Goal: Entertainment & Leisure: Consume media (video, audio)

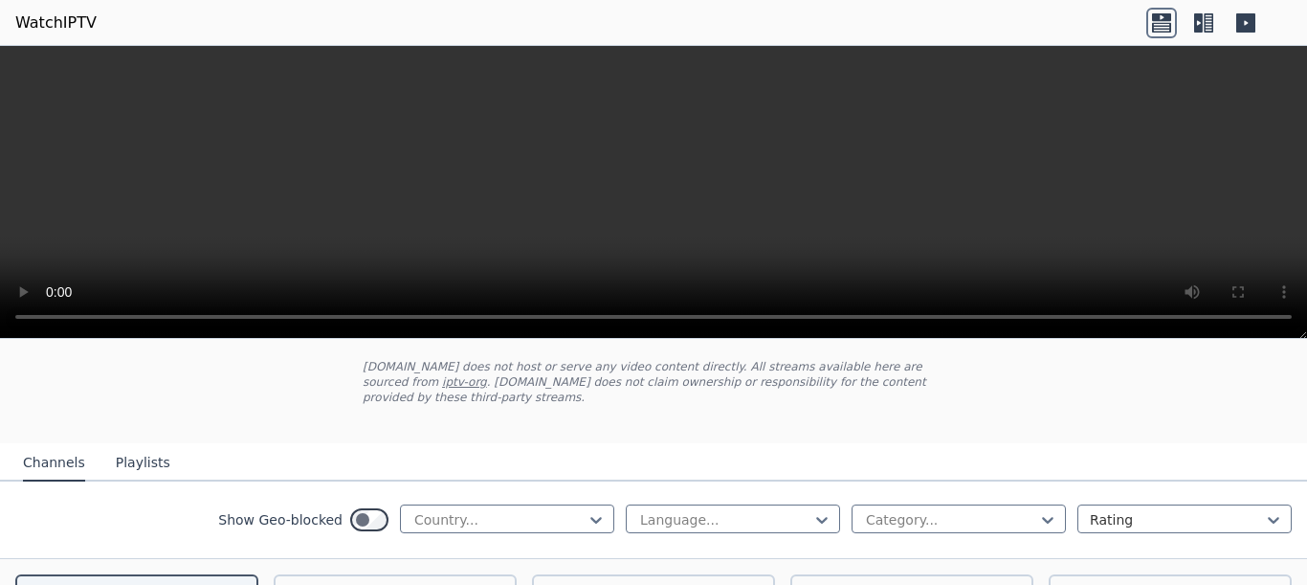
scroll to position [207, 0]
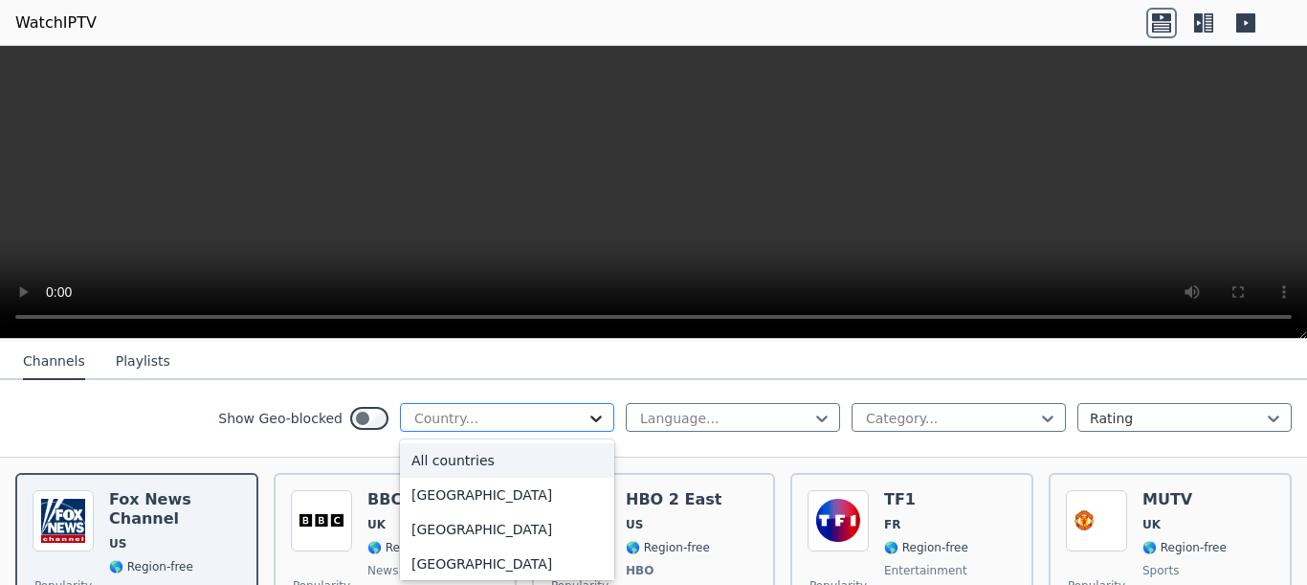
click at [602, 418] on icon at bounding box center [595, 418] width 19 height 19
click at [455, 507] on div "[GEOGRAPHIC_DATA]" at bounding box center [507, 494] width 214 height 34
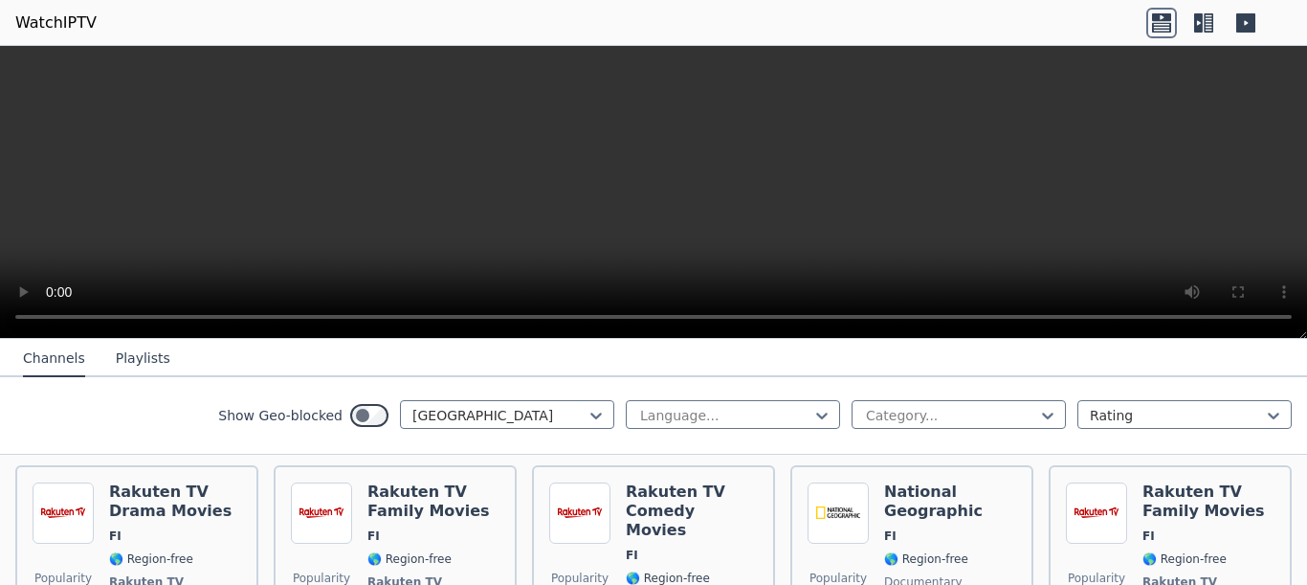
scroll to position [207, 0]
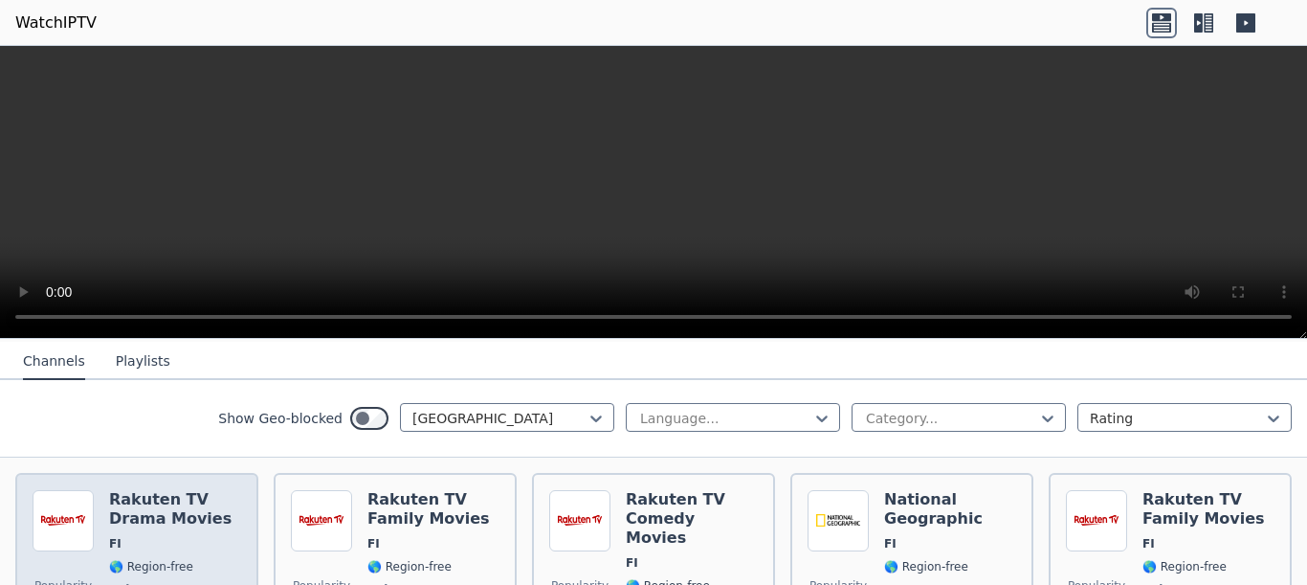
click at [177, 492] on h6 "Rakuten TV Drama Movies" at bounding box center [175, 509] width 132 height 38
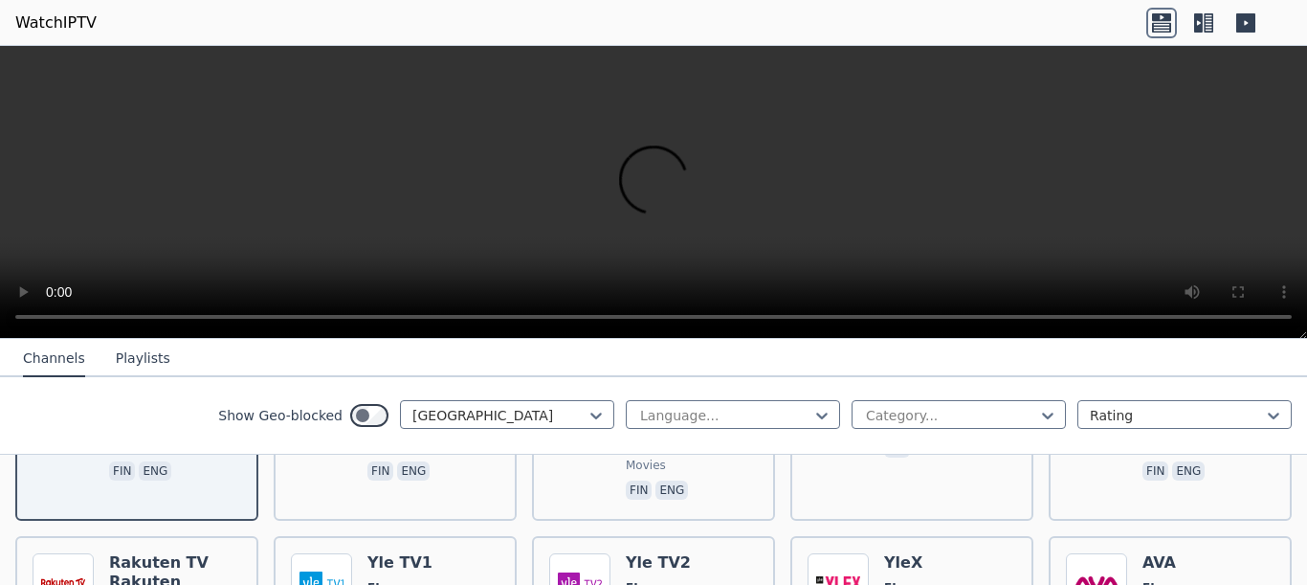
scroll to position [405, 0]
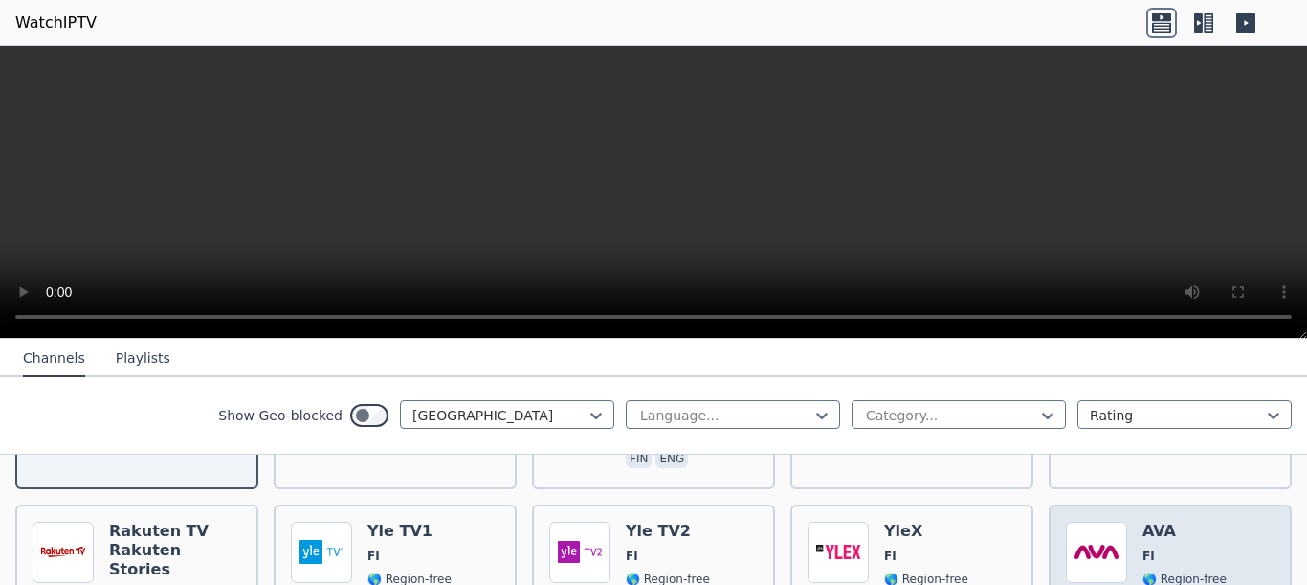
click at [1106, 521] on img at bounding box center [1096, 551] width 61 height 61
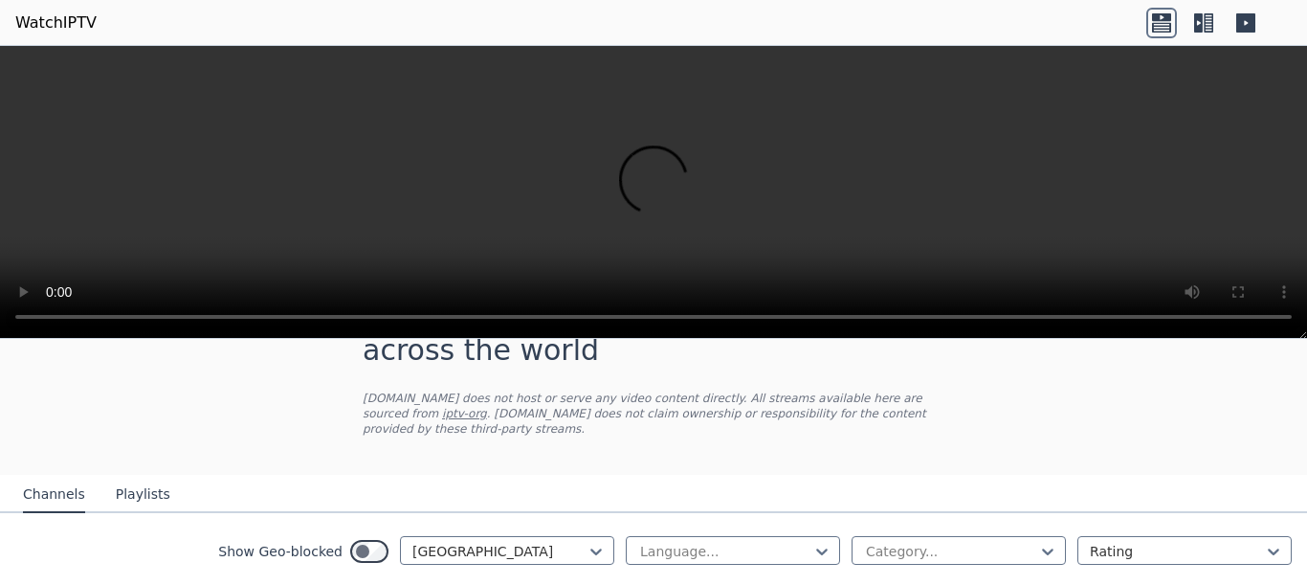
scroll to position [103, 0]
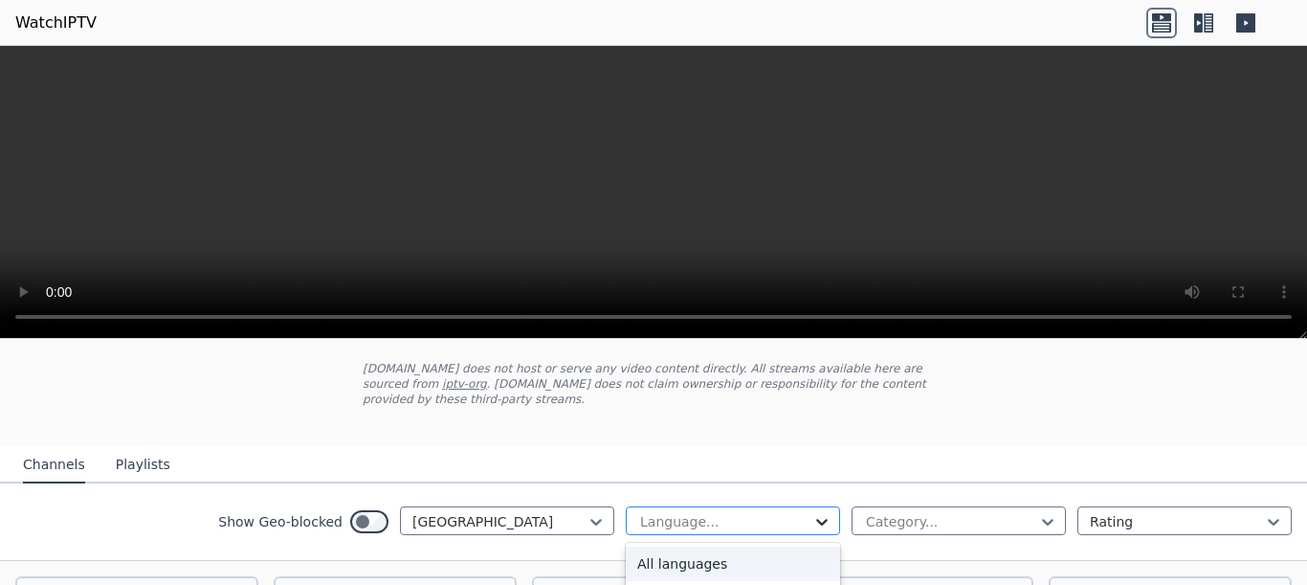
click at [825, 512] on icon at bounding box center [821, 521] width 19 height 19
click at [1102, 445] on nav "Channels Playlists" at bounding box center [653, 464] width 1307 height 38
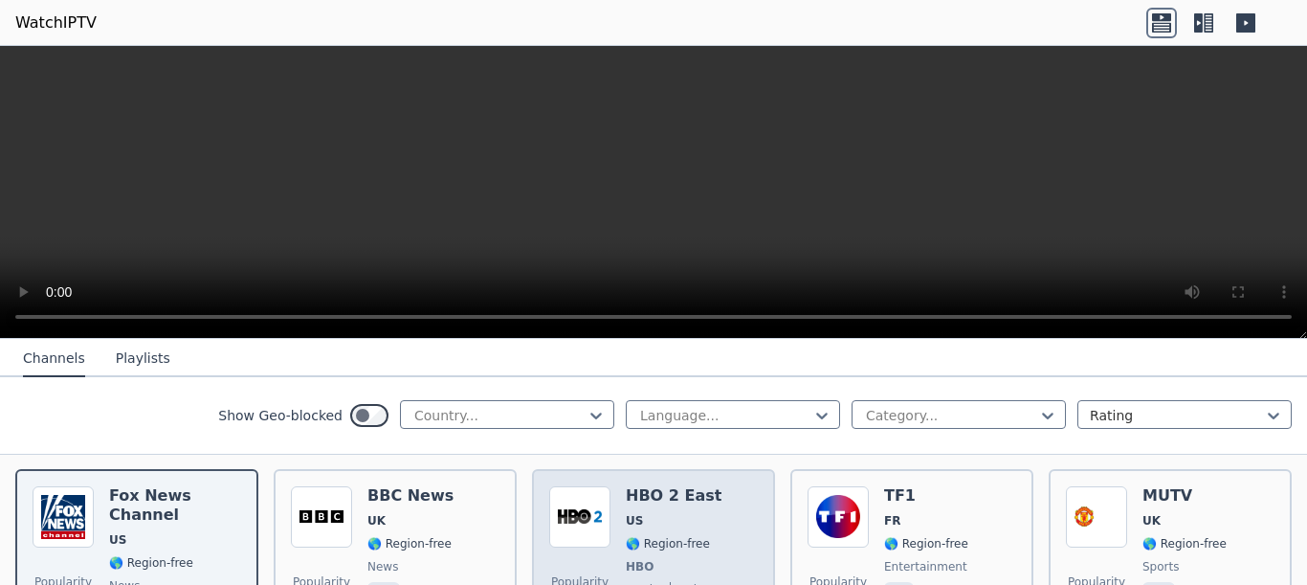
scroll to position [310, 0]
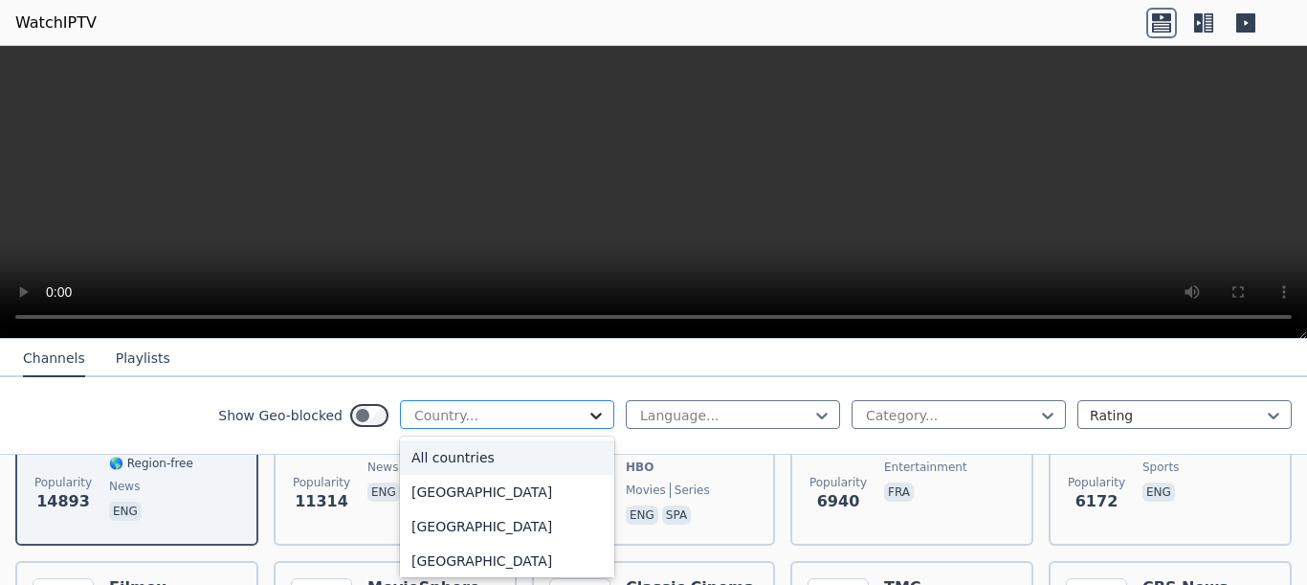
click at [595, 410] on icon at bounding box center [595, 415] width 19 height 19
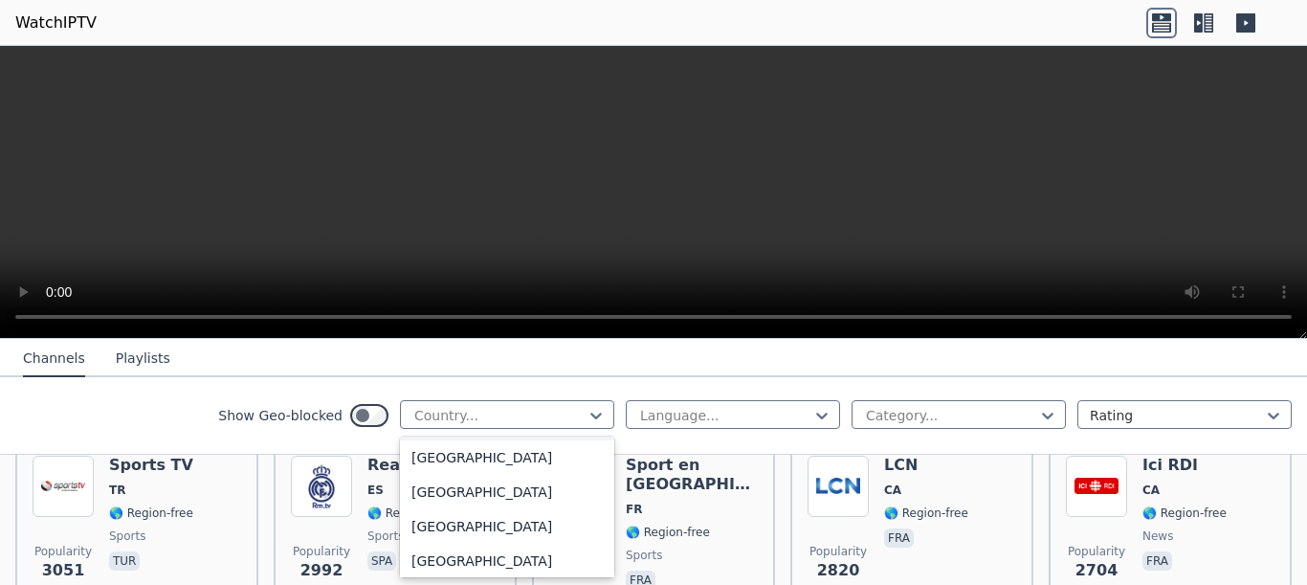
scroll to position [2170, 0]
click at [475, 509] on div "[GEOGRAPHIC_DATA]" at bounding box center [507, 492] width 214 height 34
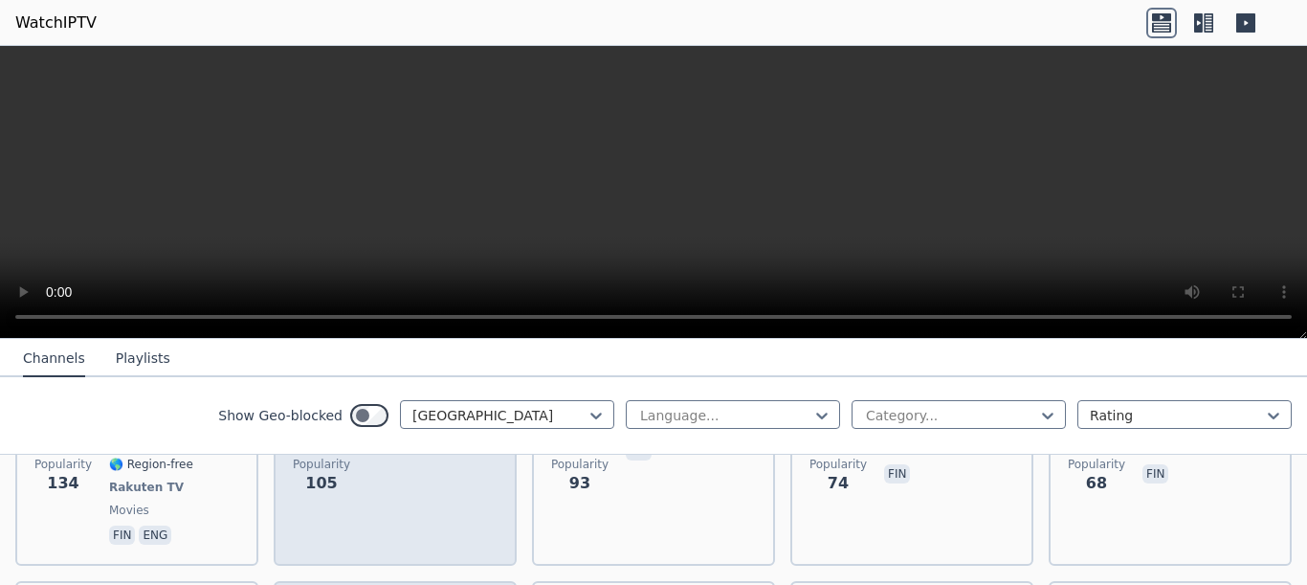
scroll to position [620, 0]
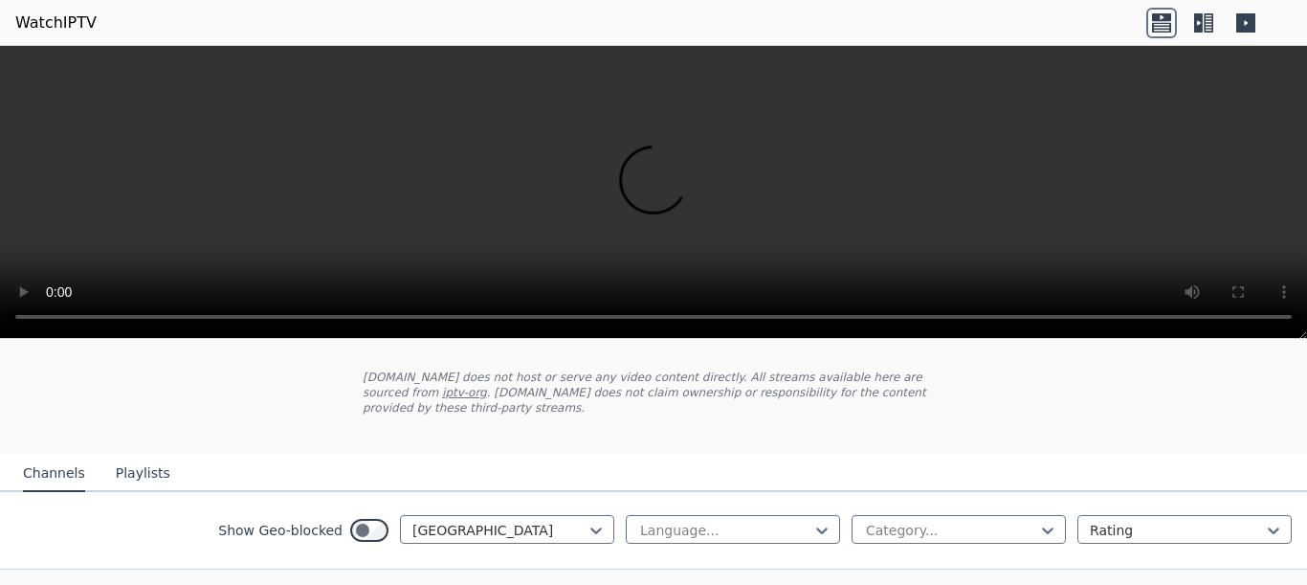
scroll to position [0, 0]
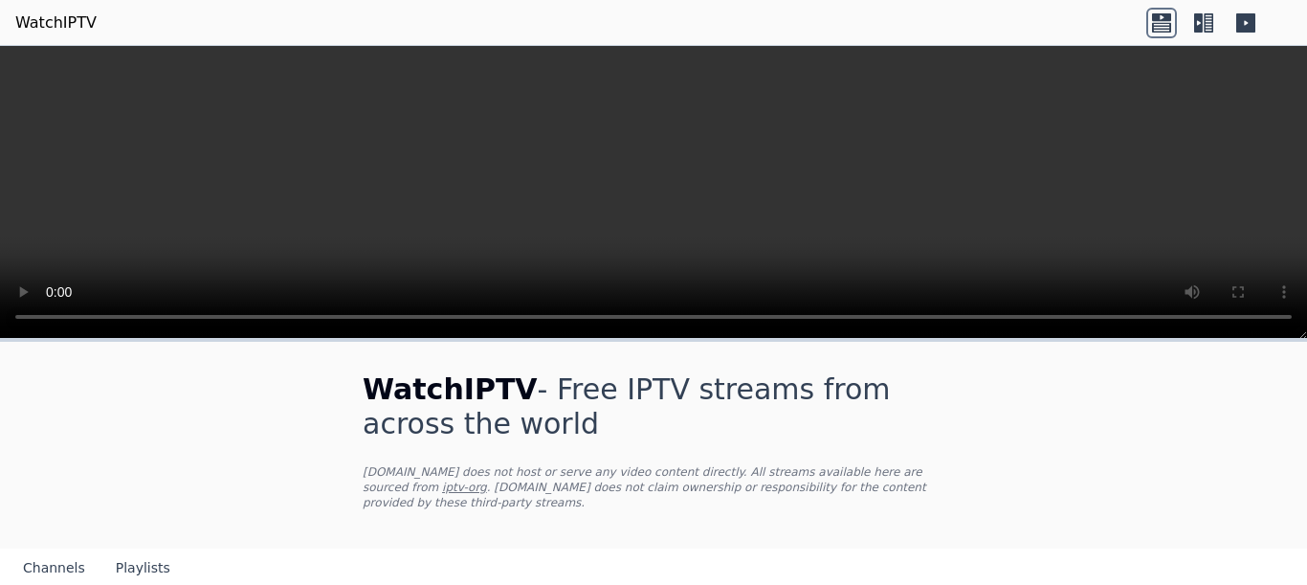
click at [487, 480] on link "iptv-org" at bounding box center [464, 486] width 45 height 13
